Goal: Transaction & Acquisition: Download file/media

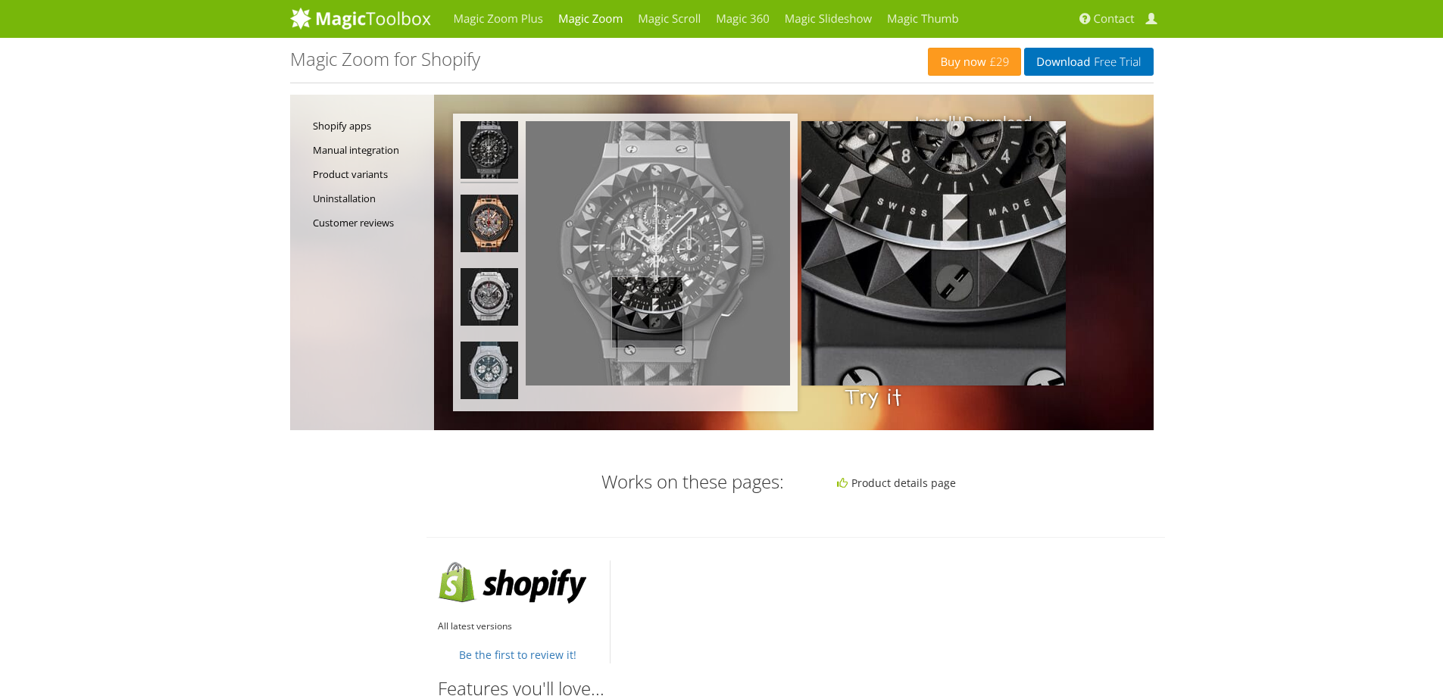
click at [647, 313] on img at bounding box center [658, 253] width 264 height 264
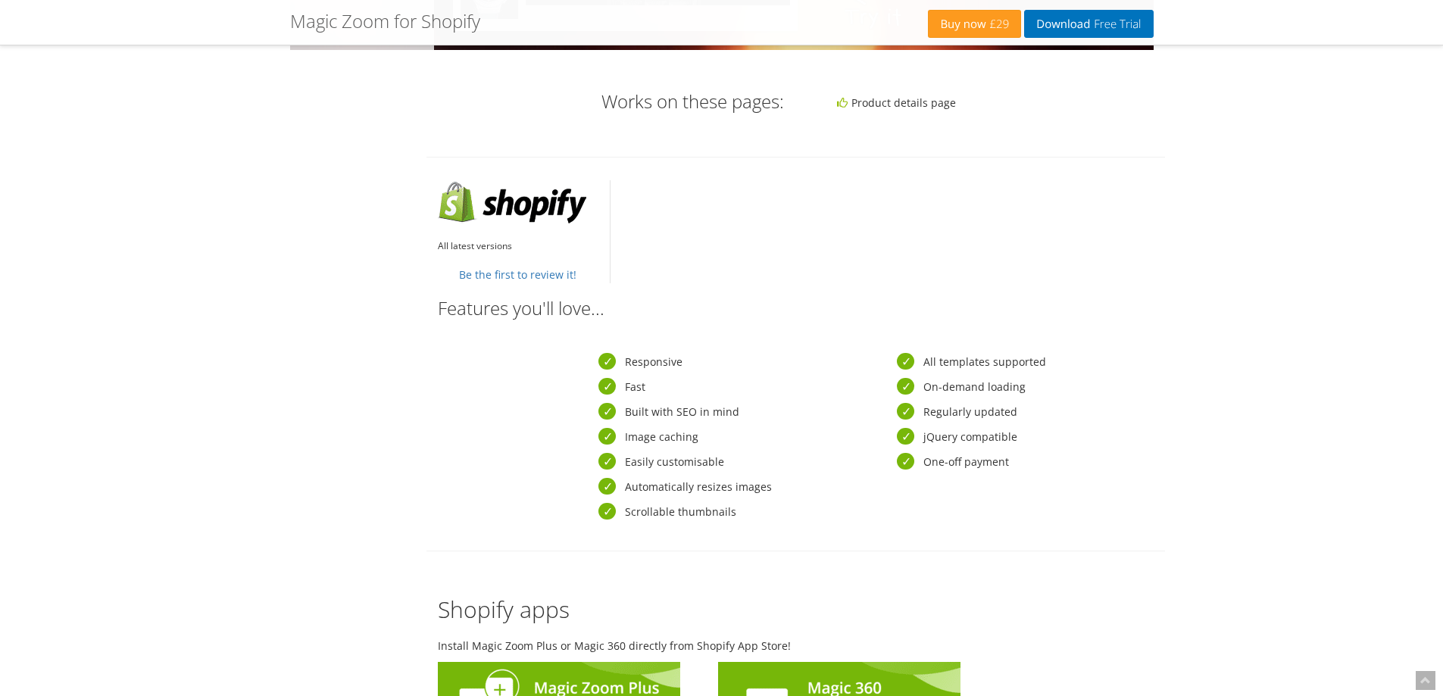
scroll to position [379, 0]
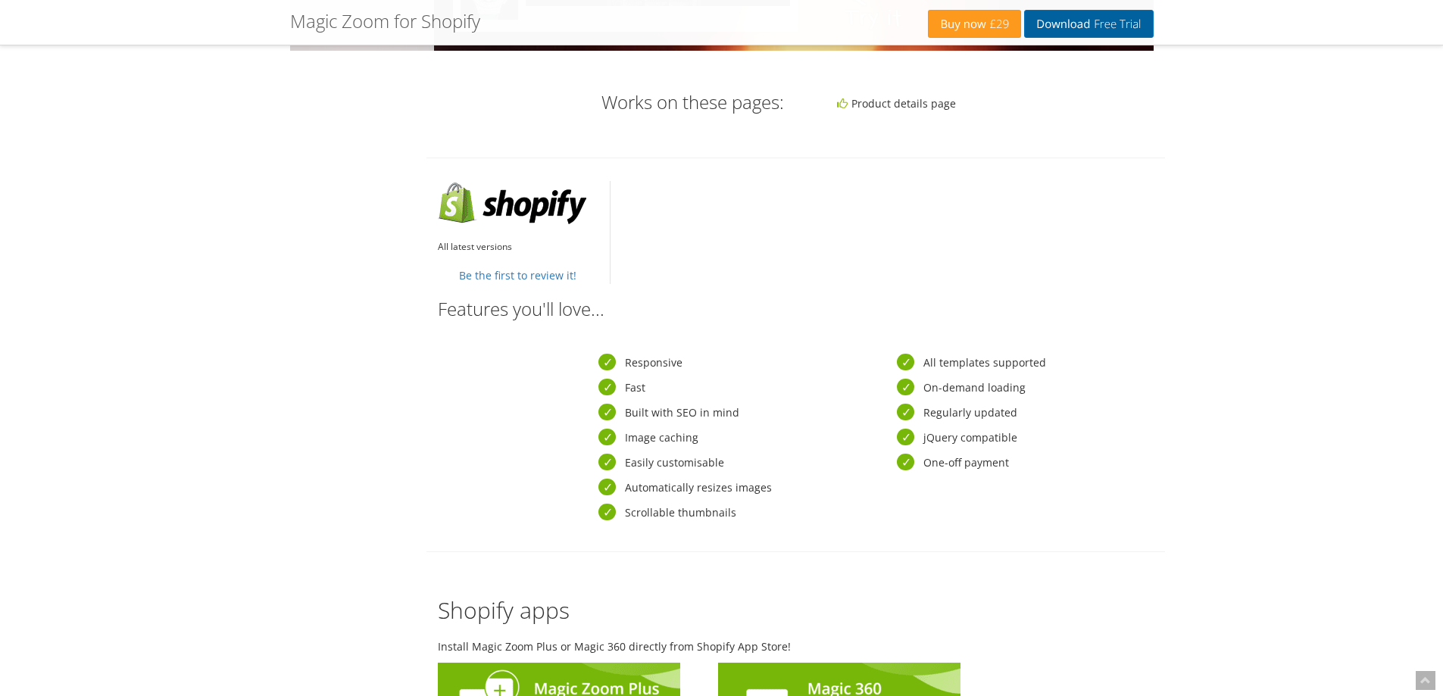
click at [961, 18] on span "Free Trial" at bounding box center [1115, 24] width 51 height 12
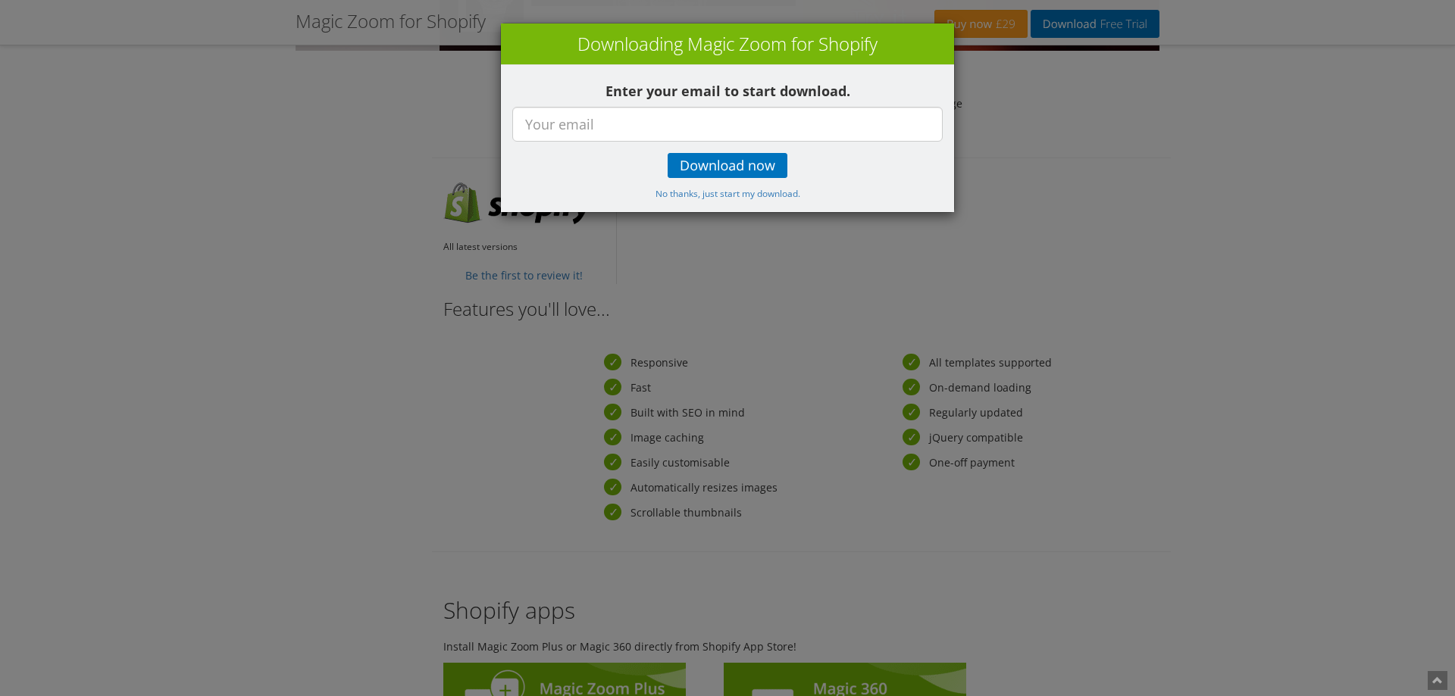
click at [961, 47] on div "× Downloading Magic Zoom for Shopify Enter your email to start download. Downlo…" at bounding box center [727, 348] width 1455 height 696
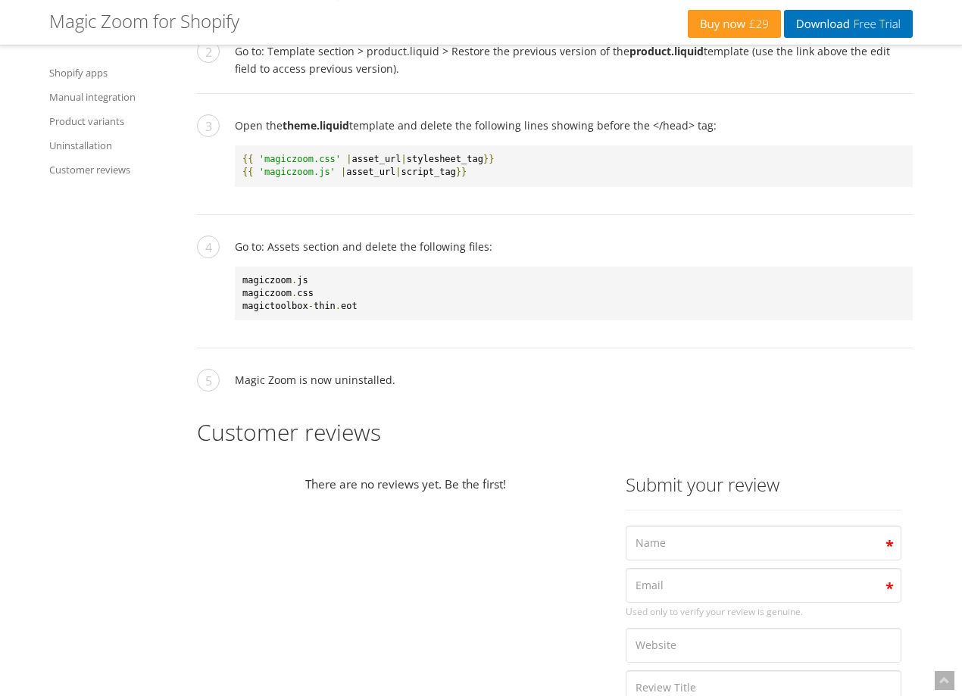
scroll to position [2727, 0]
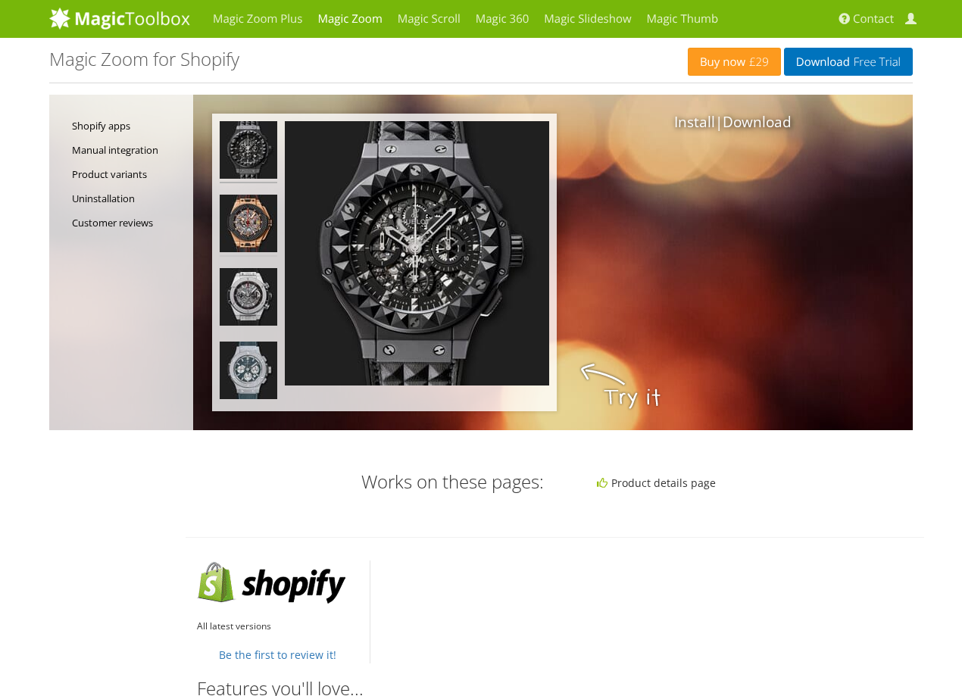
click at [236, 226] on img at bounding box center [249, 226] width 58 height 62
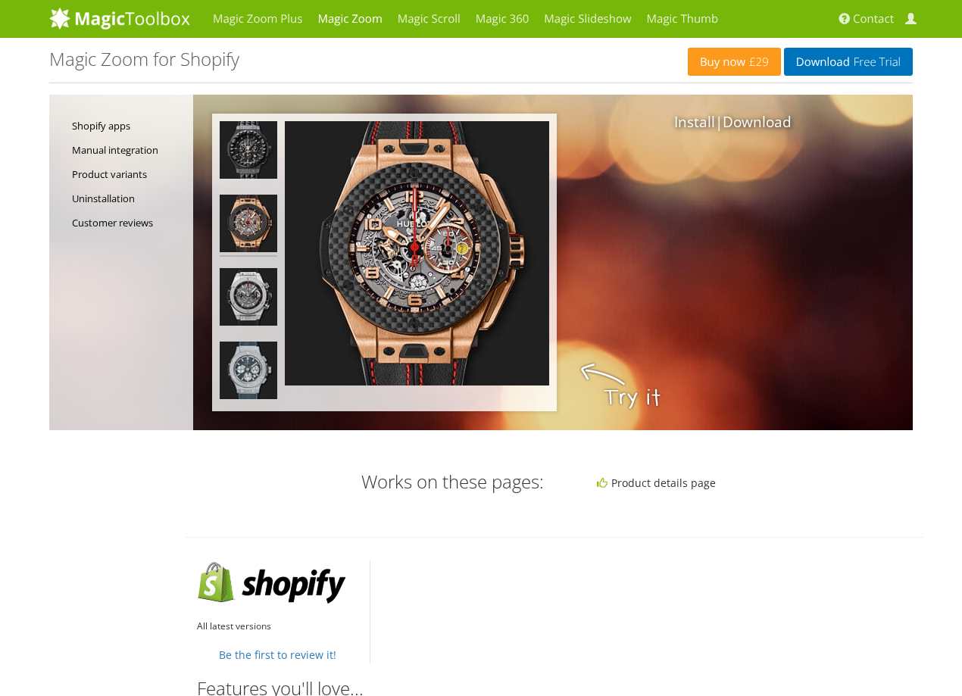
select select
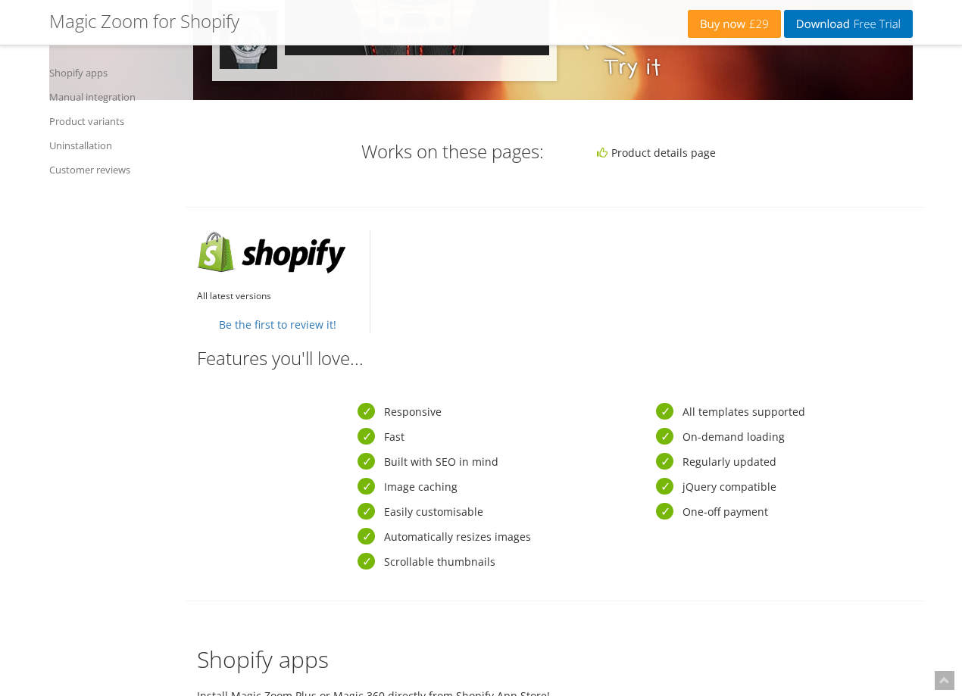
scroll to position [530, 0]
